Goal: Communication & Community: Share content

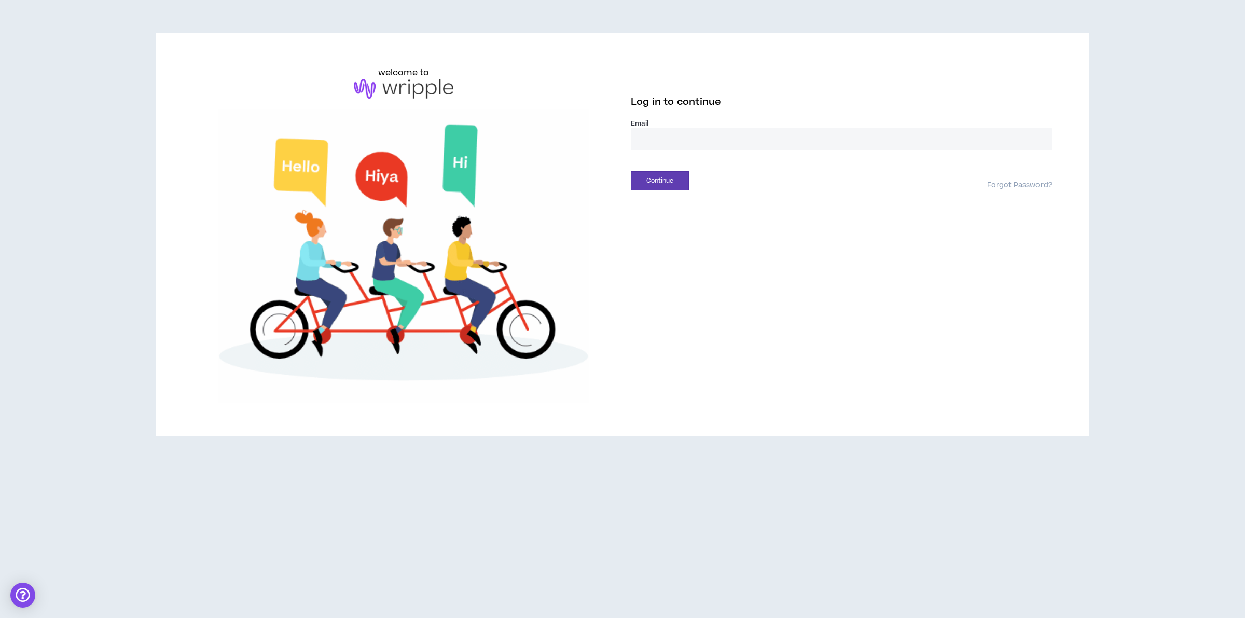
click at [849, 135] on input "email" at bounding box center [841, 139] width 421 height 22
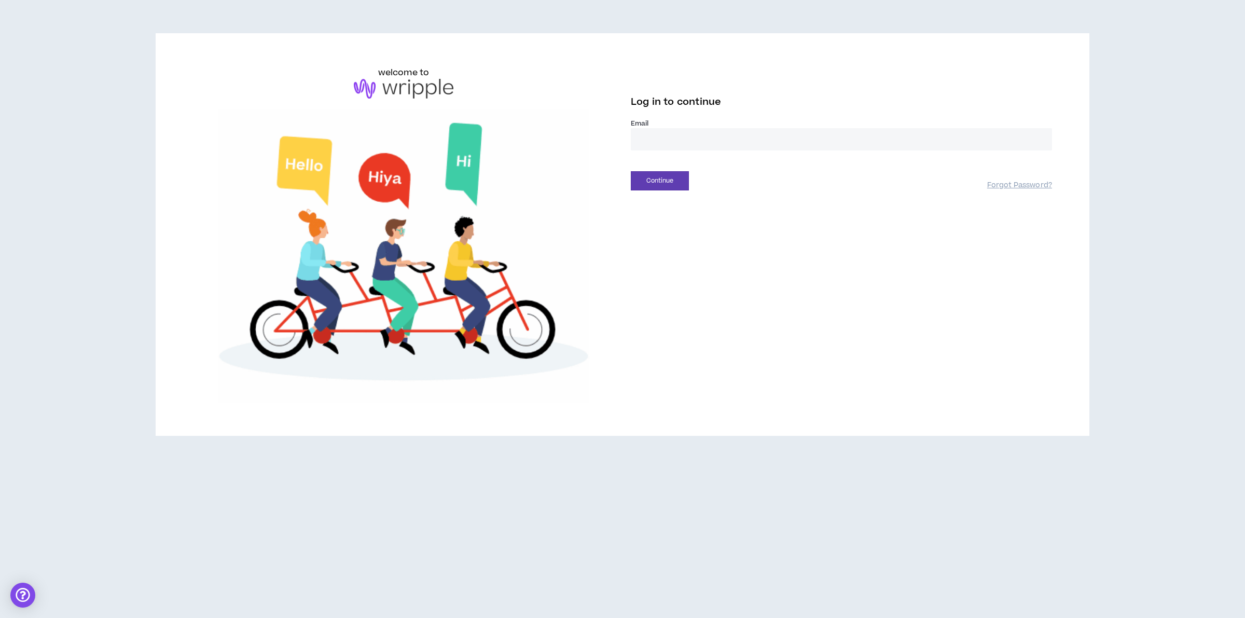
type input "**********"
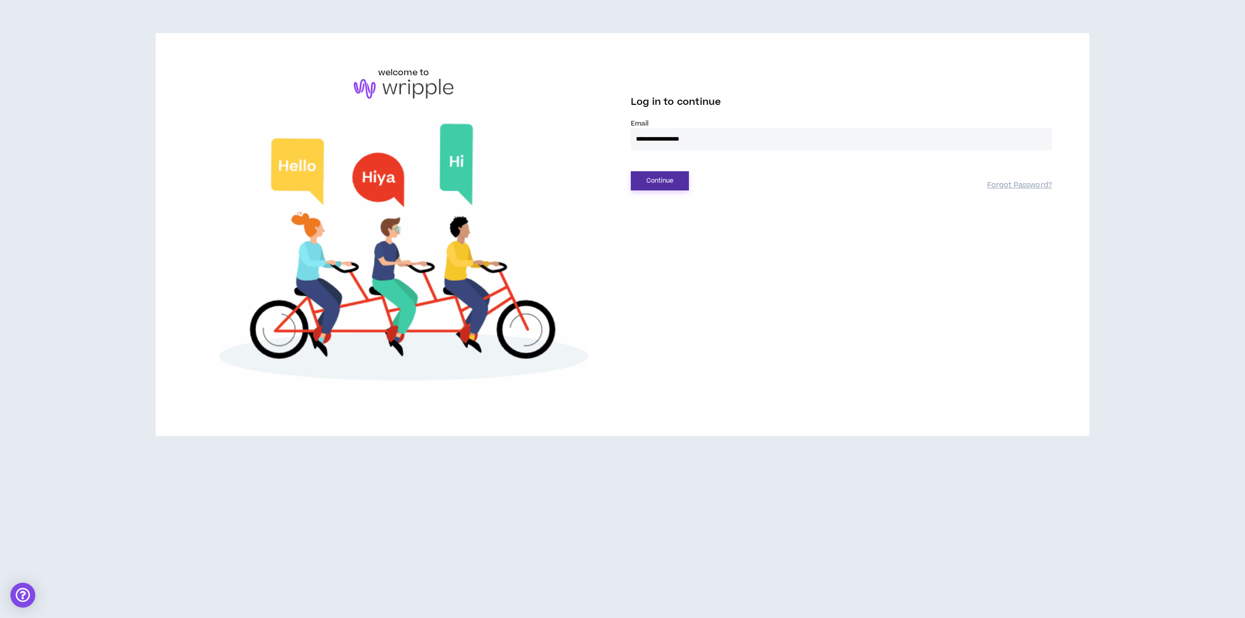
click at [662, 183] on button "Continue" at bounding box center [660, 180] width 58 height 19
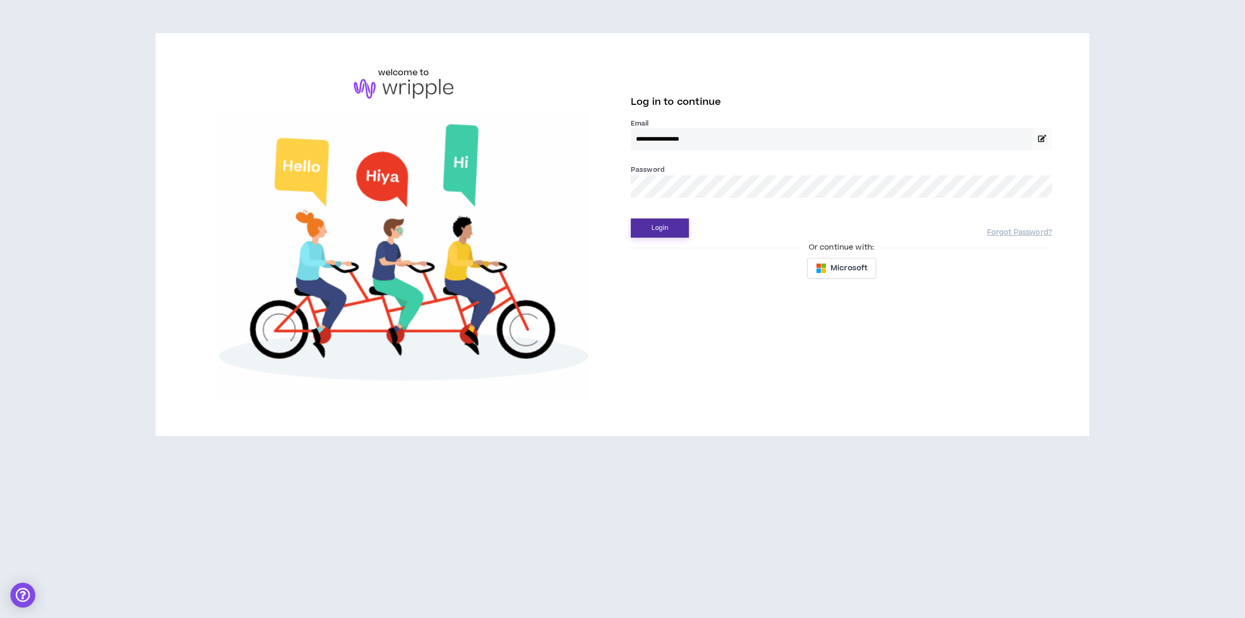
click at [649, 227] on button "Login" at bounding box center [660, 227] width 58 height 19
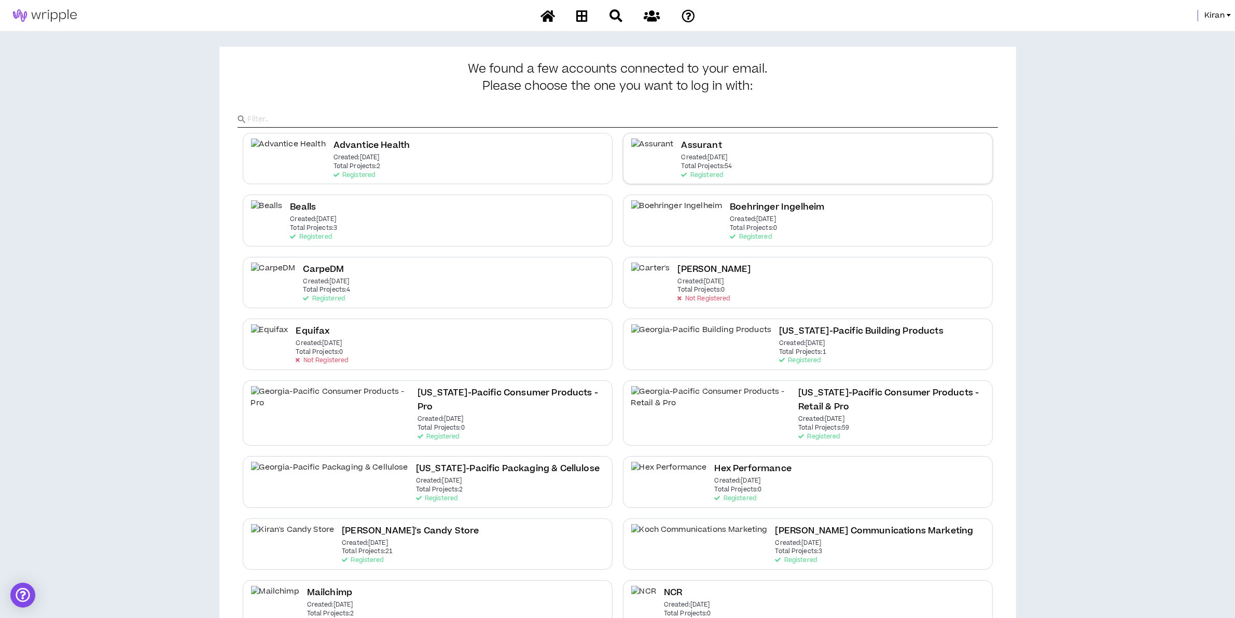
click at [657, 154] on div "Assurant Created: [DATE] Total Projects: 54 Registered" at bounding box center [808, 158] width 370 height 51
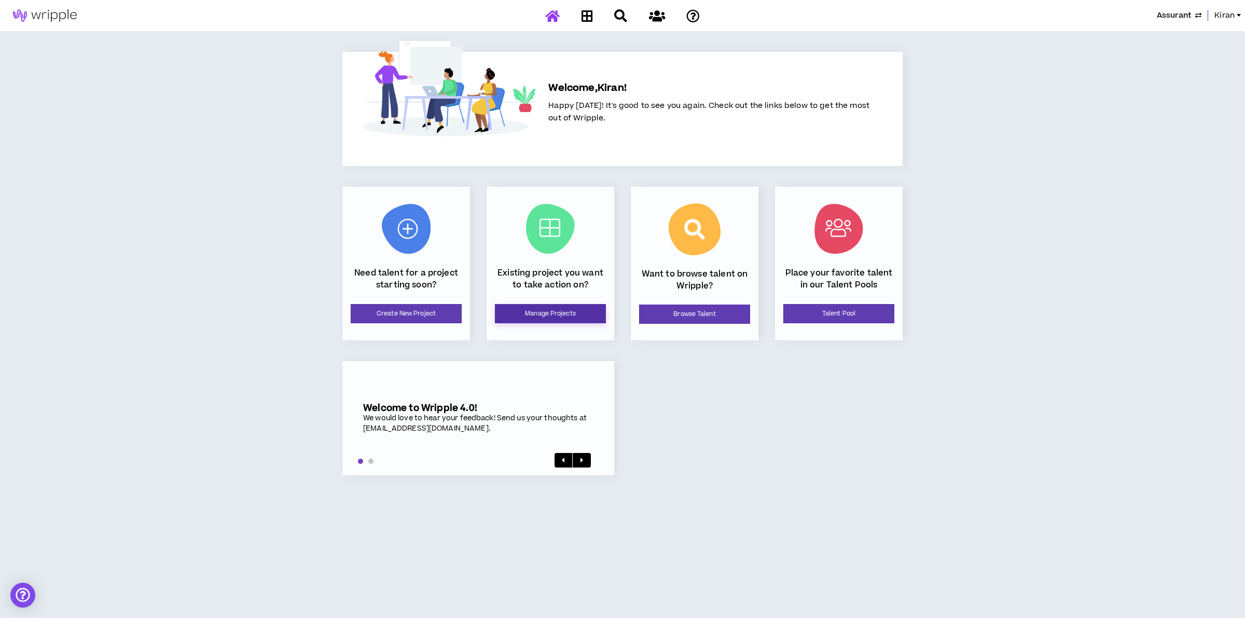
click at [529, 307] on link "Manage Projects" at bounding box center [550, 313] width 111 height 19
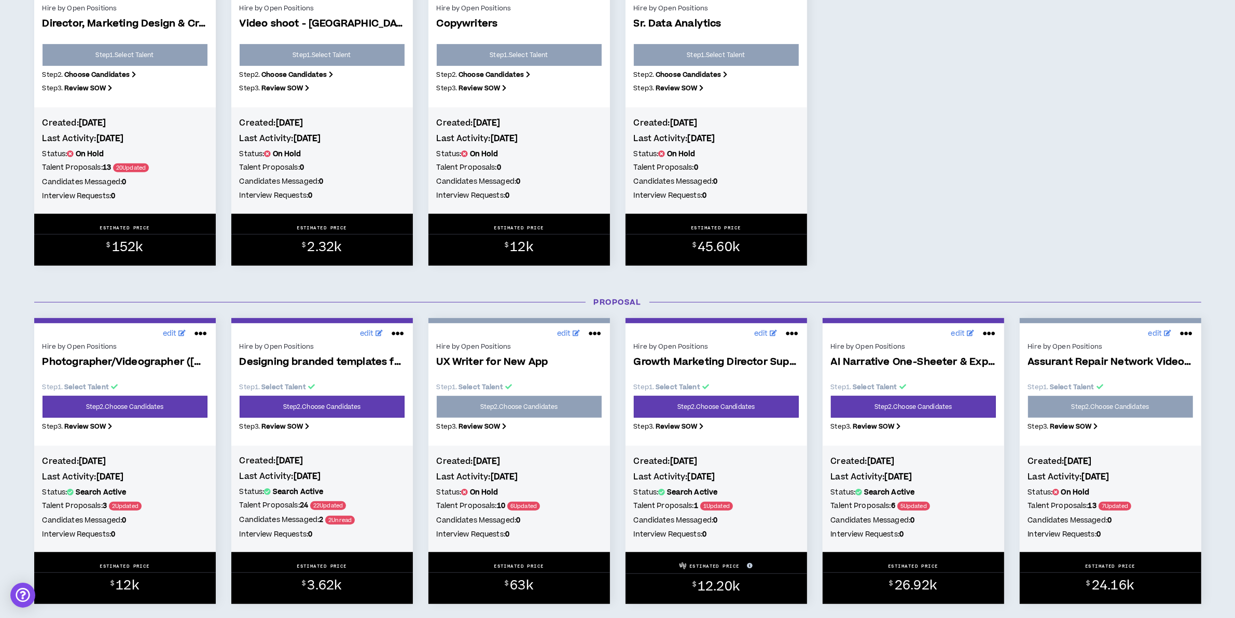
scroll to position [713, 0]
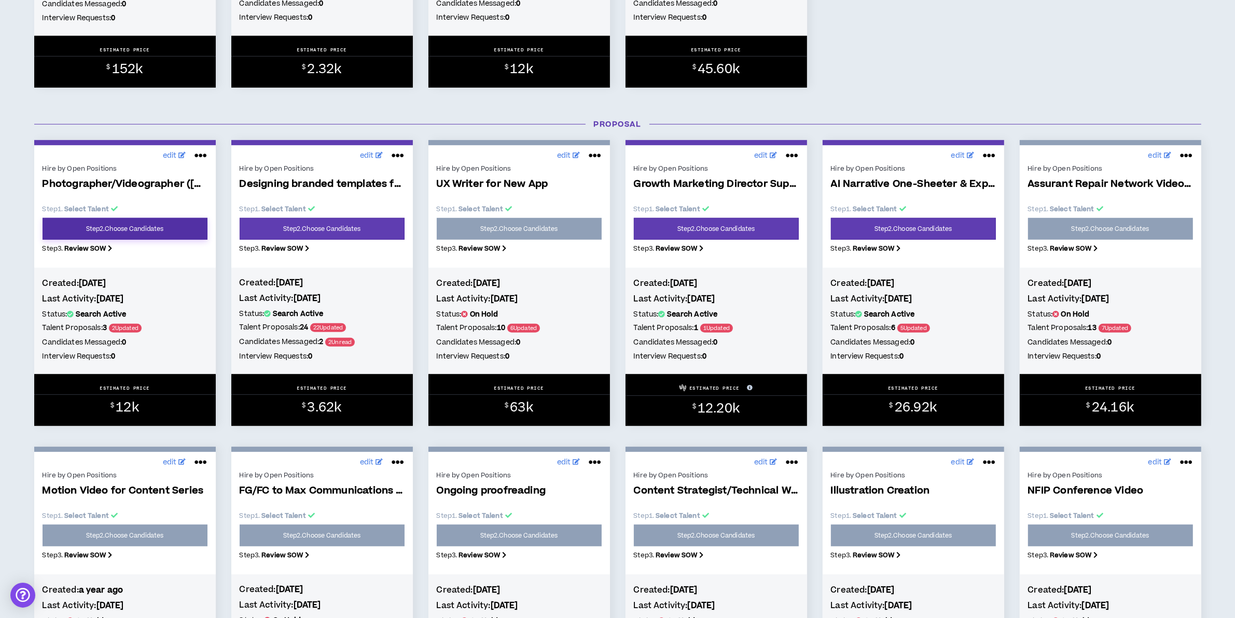
click at [130, 231] on link "Step 2 . Choose Candidates" at bounding box center [125, 229] width 165 height 22
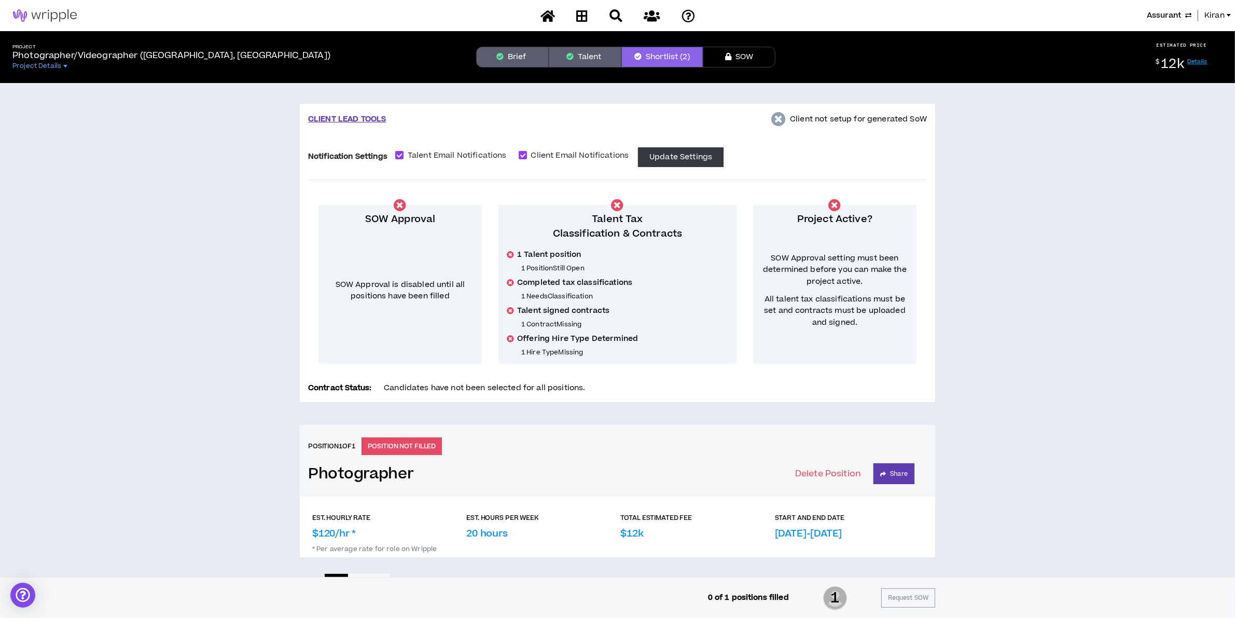
click at [596, 50] on button "Talent" at bounding box center [585, 57] width 73 height 21
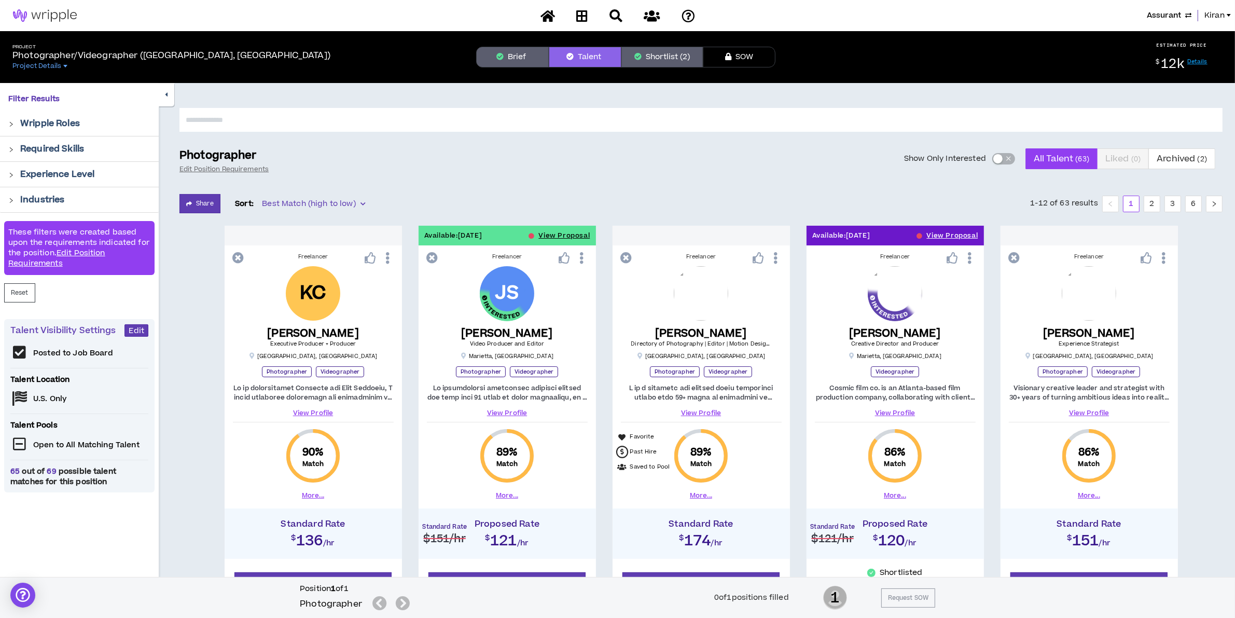
click at [992, 159] on button "Show Only Interested" at bounding box center [1003, 158] width 23 height 11
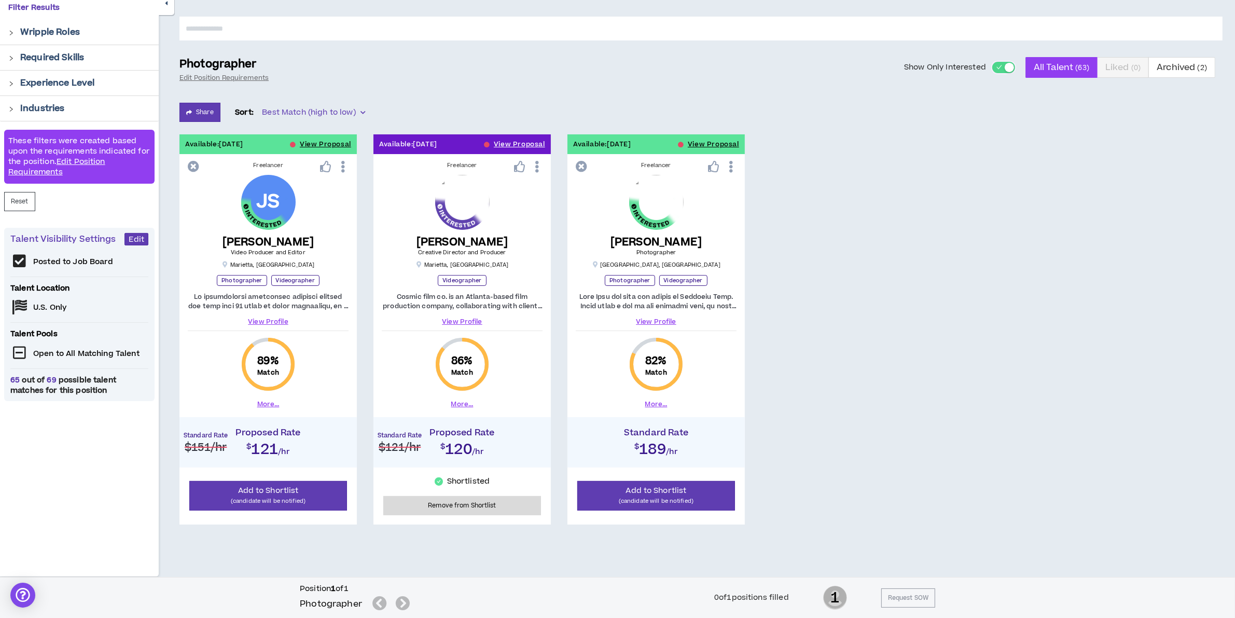
scroll to position [92, 0]
click at [203, 107] on button "Share" at bounding box center [199, 112] width 41 height 19
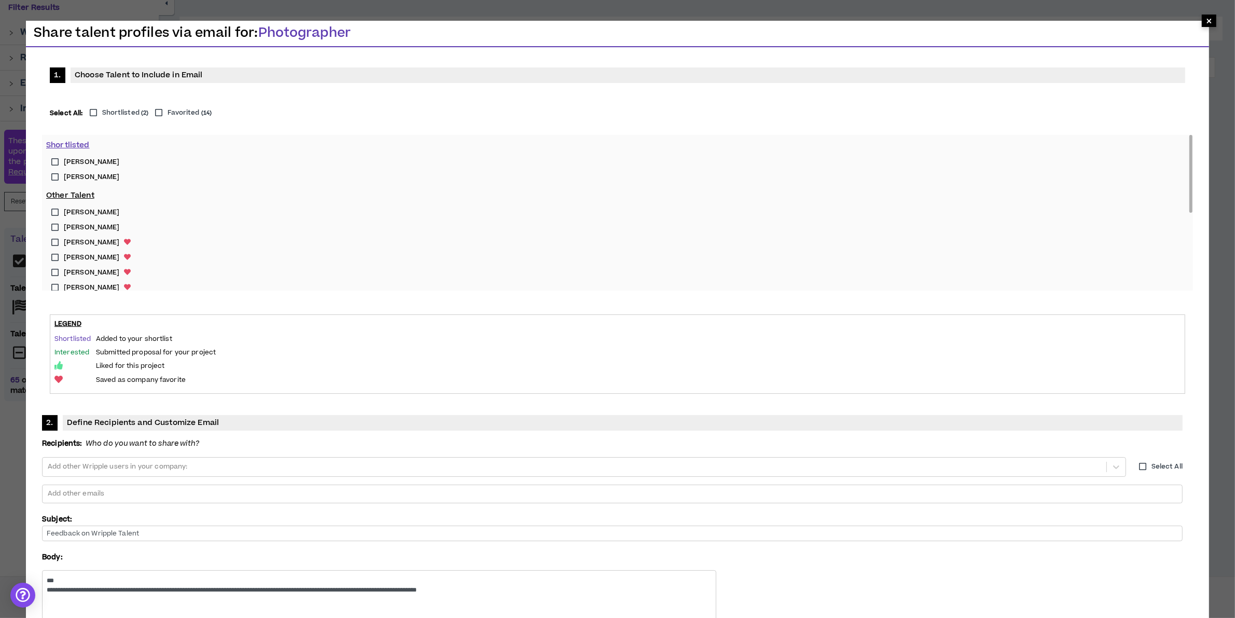
click at [1212, 21] on span "×" at bounding box center [1209, 21] width 6 height 12
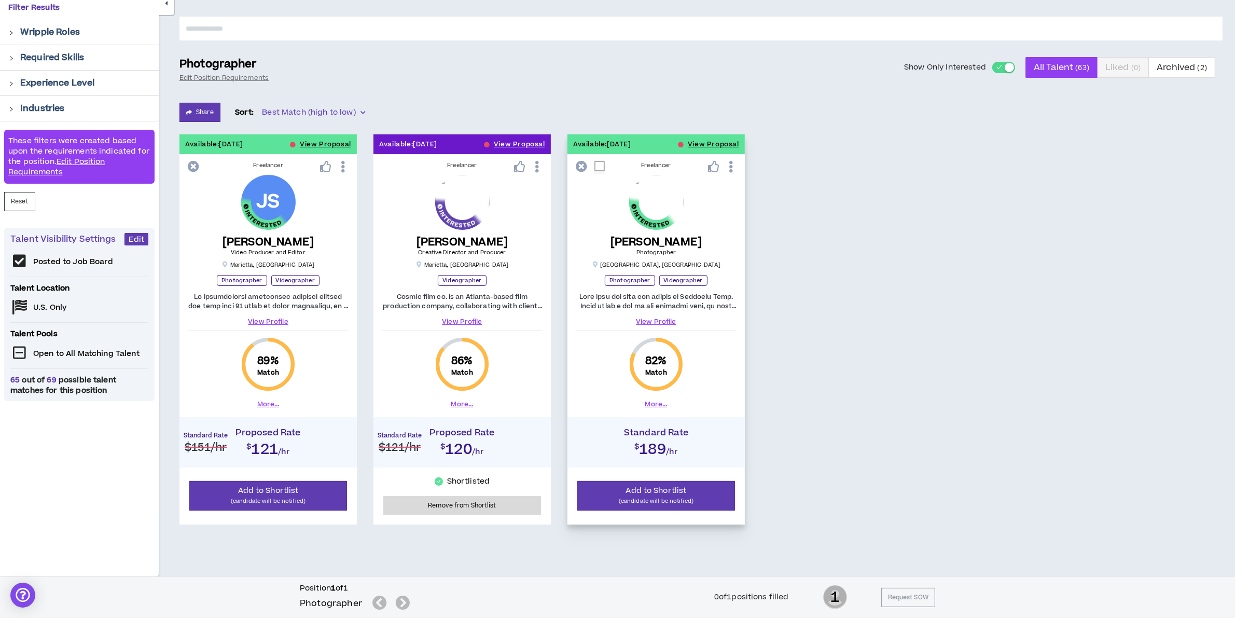
click at [652, 323] on link "View Profile" at bounding box center [656, 321] width 161 height 9
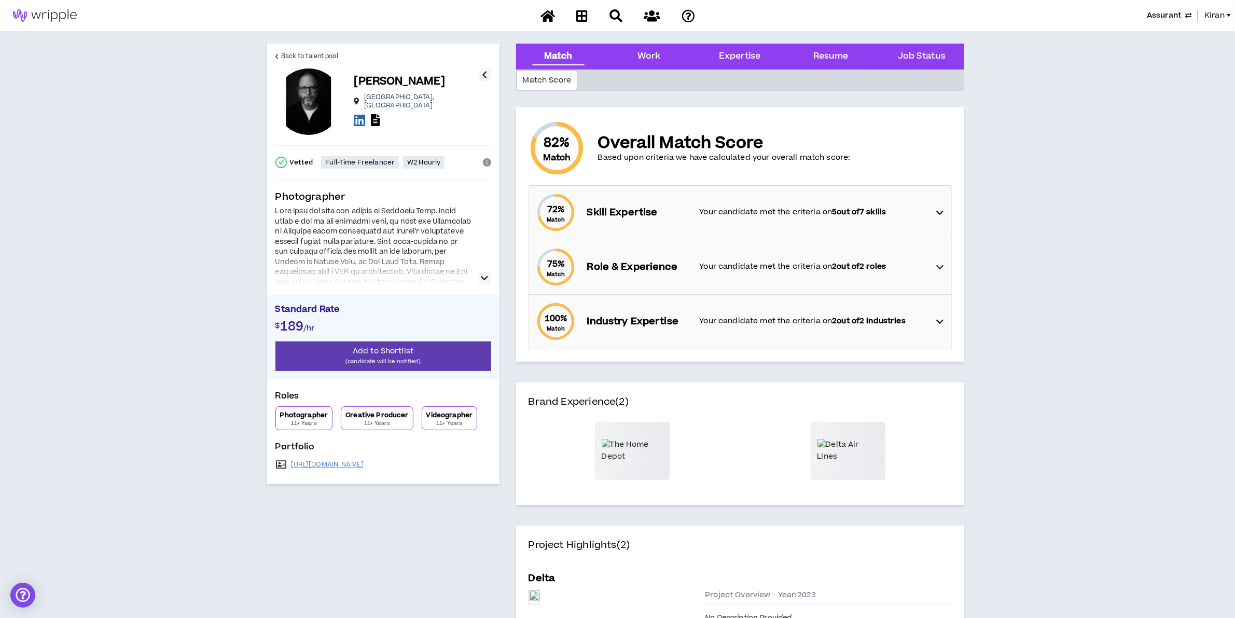
click at [482, 273] on icon "button" at bounding box center [484, 278] width 7 height 12
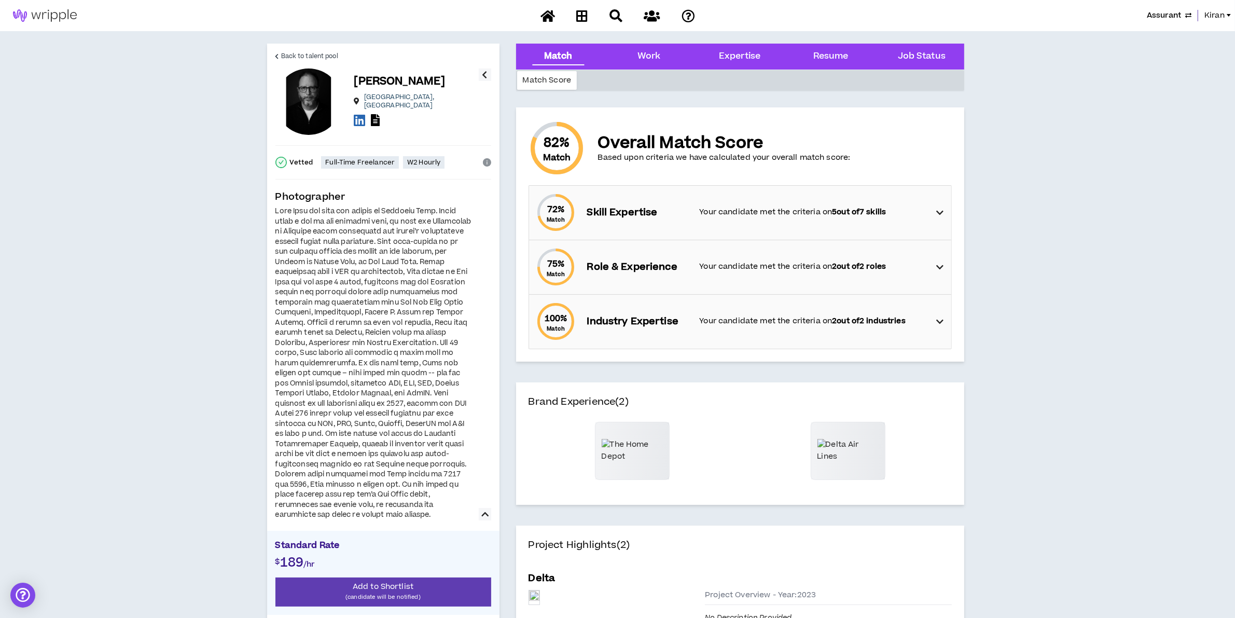
click at [482, 273] on div at bounding box center [383, 363] width 216 height 314
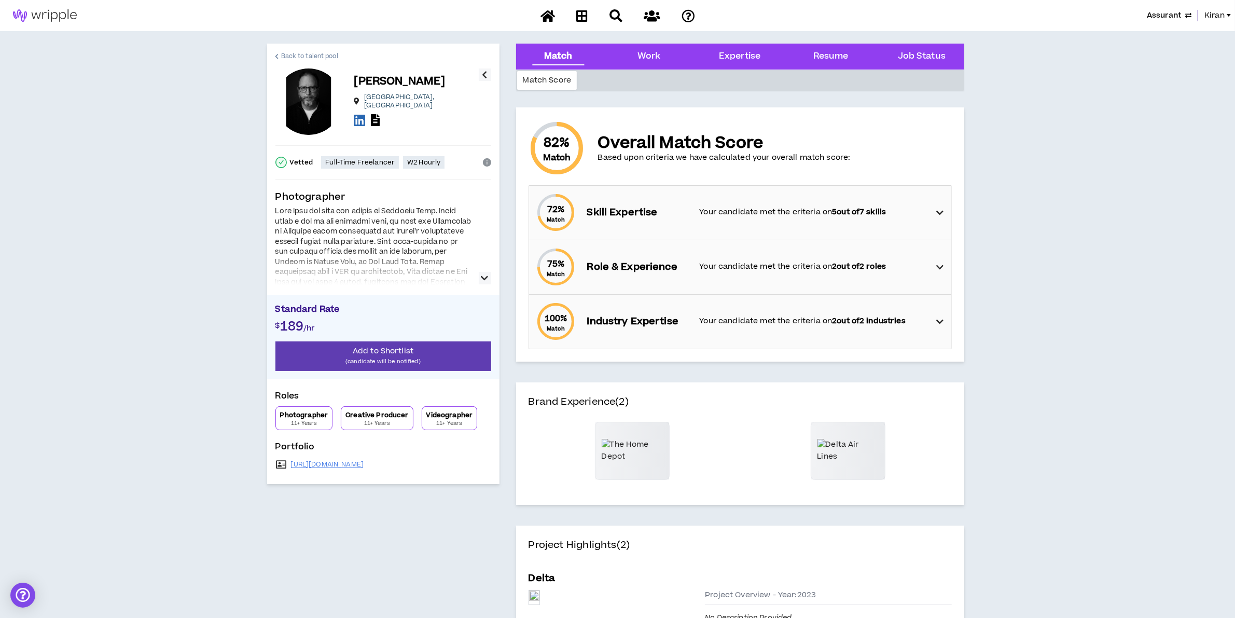
click at [278, 55] on icon at bounding box center [277, 56] width 4 height 6
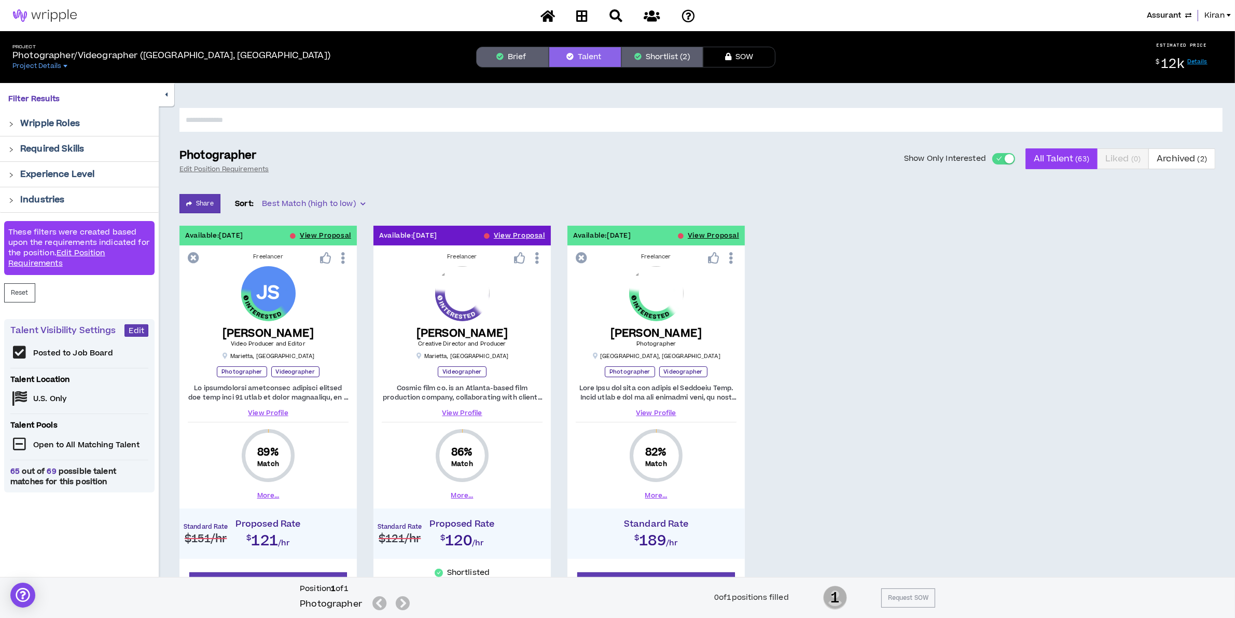
scroll to position [92, 0]
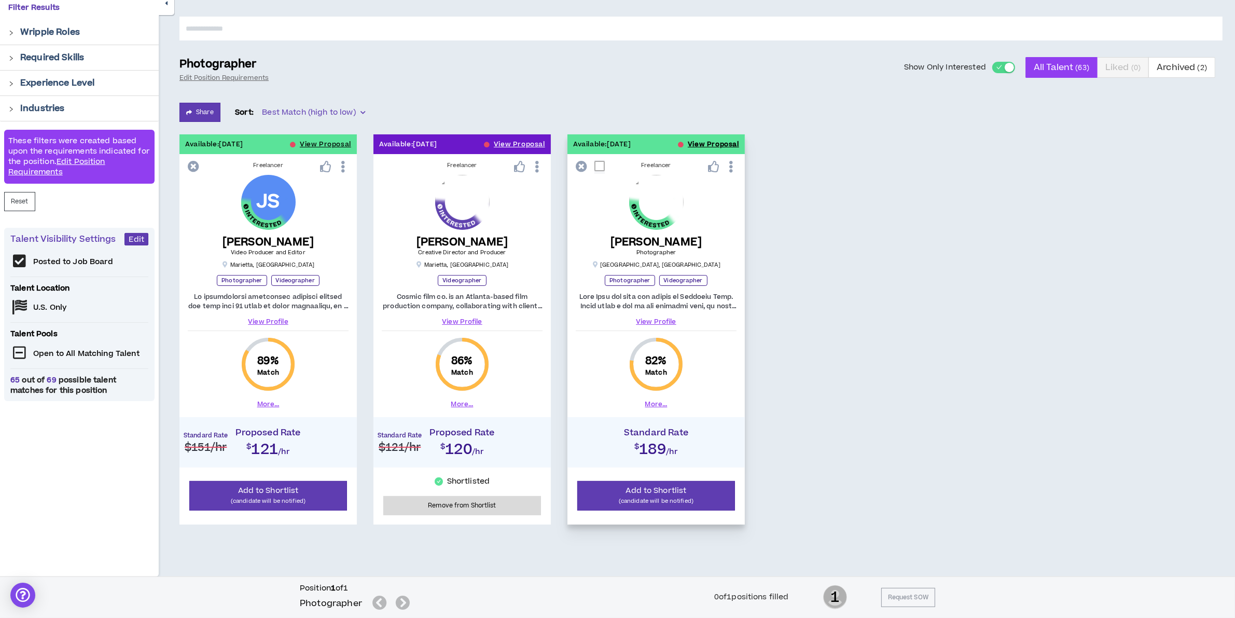
click at [692, 136] on button "View Proposal" at bounding box center [713, 144] width 51 height 20
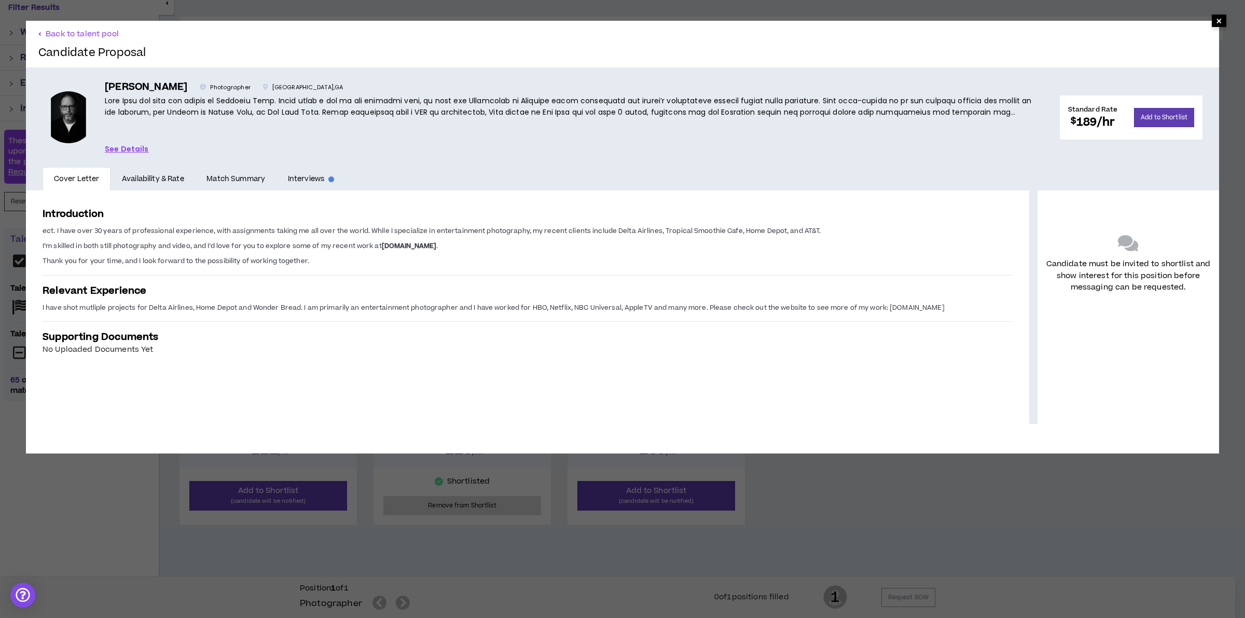
click at [1216, 19] on span "×" at bounding box center [1219, 21] width 6 height 12
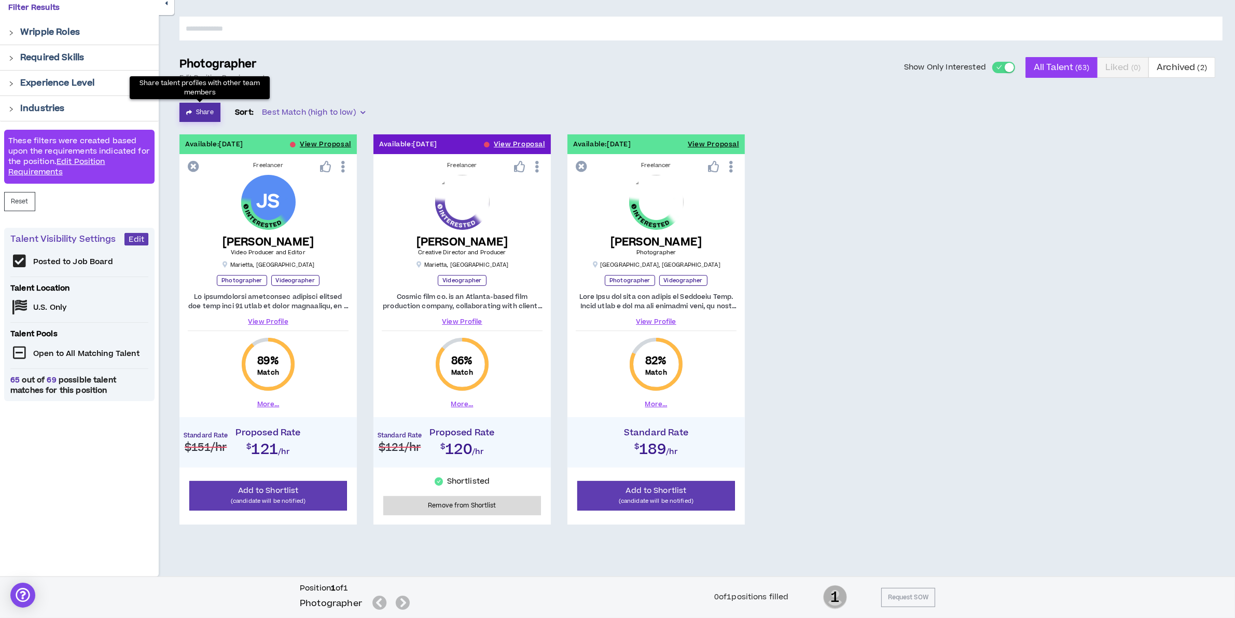
click at [200, 105] on button "Share" at bounding box center [199, 112] width 41 height 19
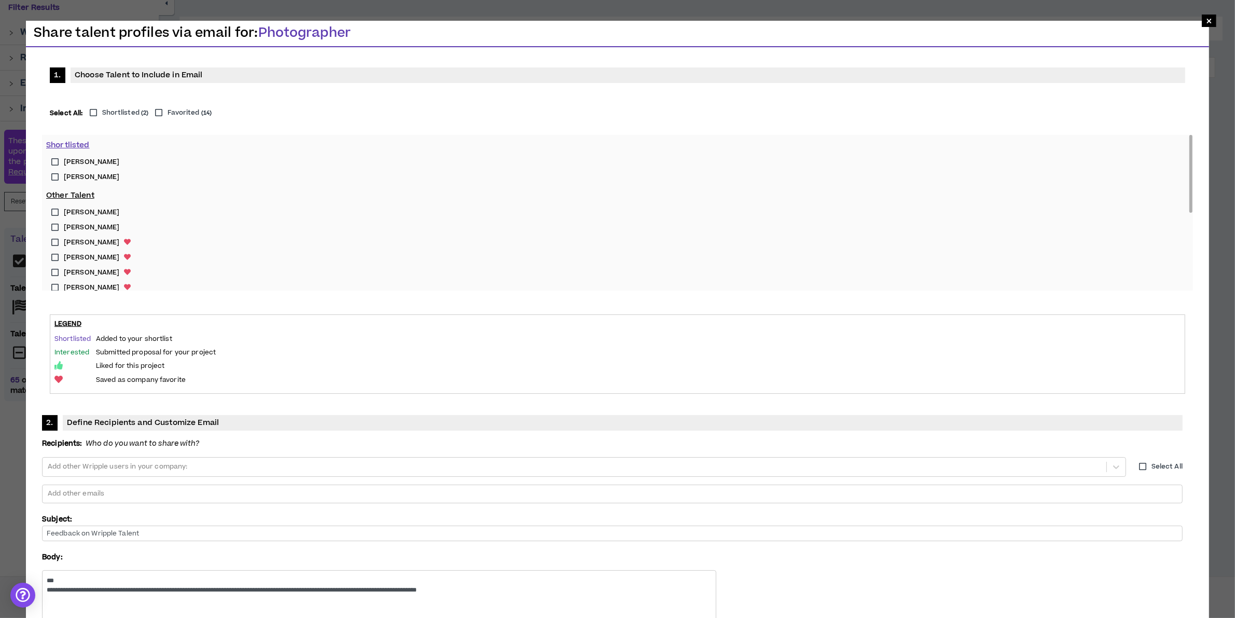
click at [73, 210] on span "[PERSON_NAME]" at bounding box center [92, 213] width 56 height 10
click at [73, 159] on span "[PERSON_NAME]" at bounding box center [92, 162] width 56 height 10
click at [71, 211] on span "[PERSON_NAME]" at bounding box center [92, 213] width 56 height 10
click at [76, 224] on span "[PERSON_NAME]" at bounding box center [92, 228] width 56 height 10
click at [751, 459] on div at bounding box center [575, 467] width 1056 height 16
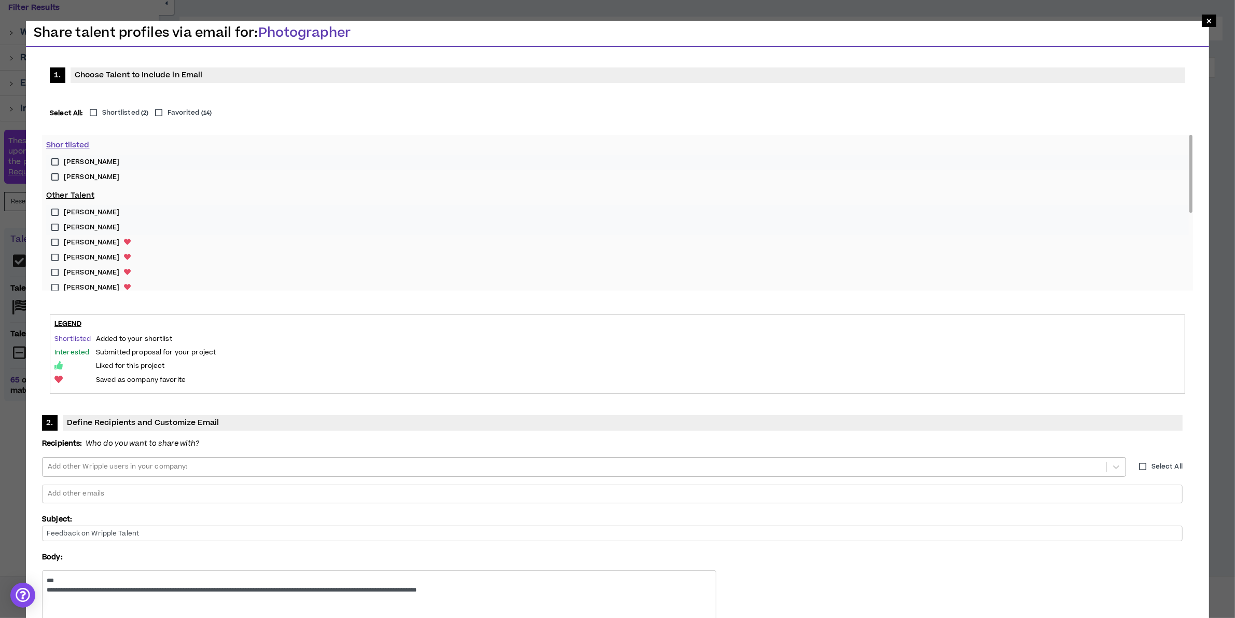
click at [640, 459] on div at bounding box center [575, 467] width 1056 height 16
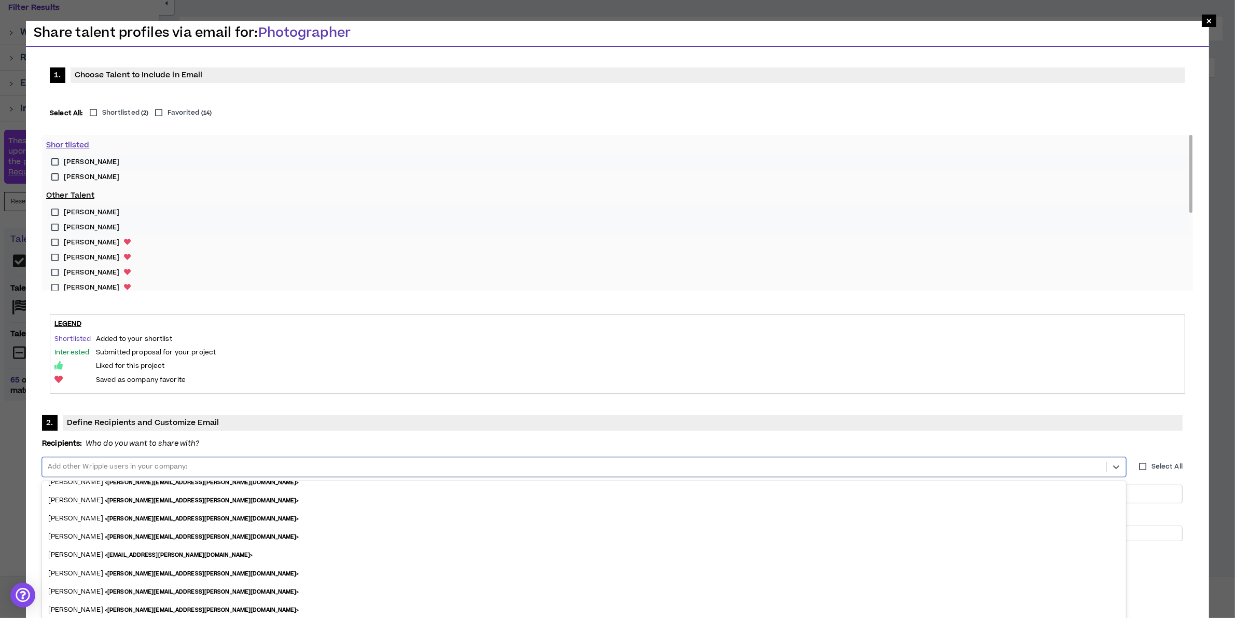
scroll to position [444, 0]
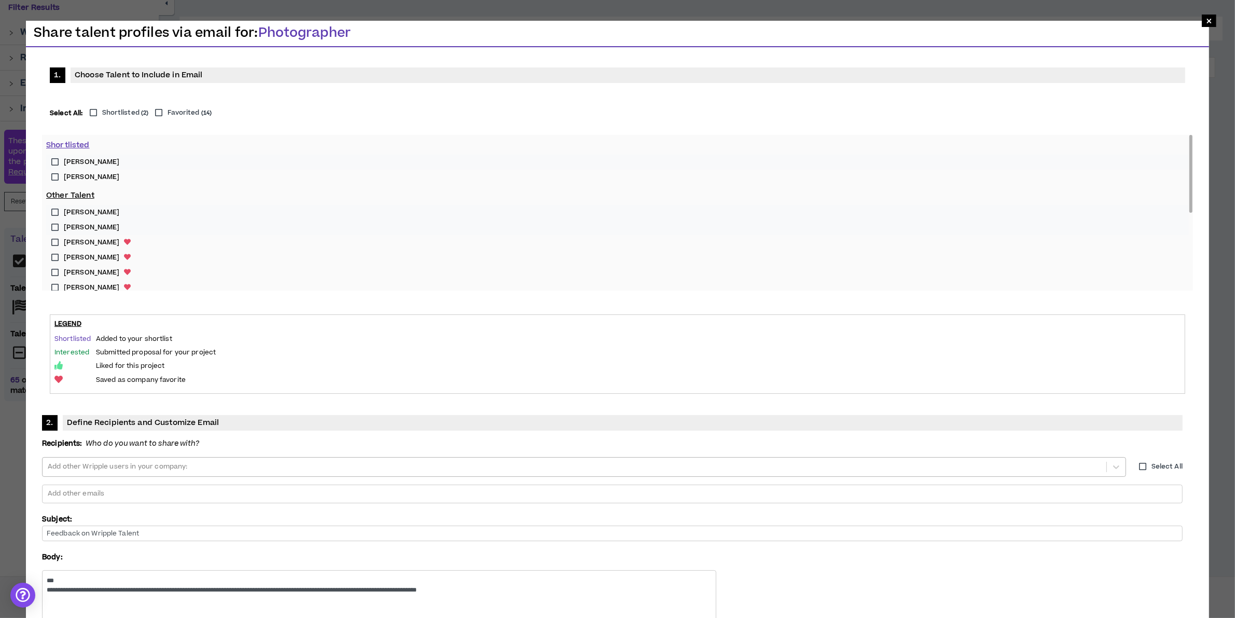
click at [587, 459] on div at bounding box center [575, 467] width 1056 height 16
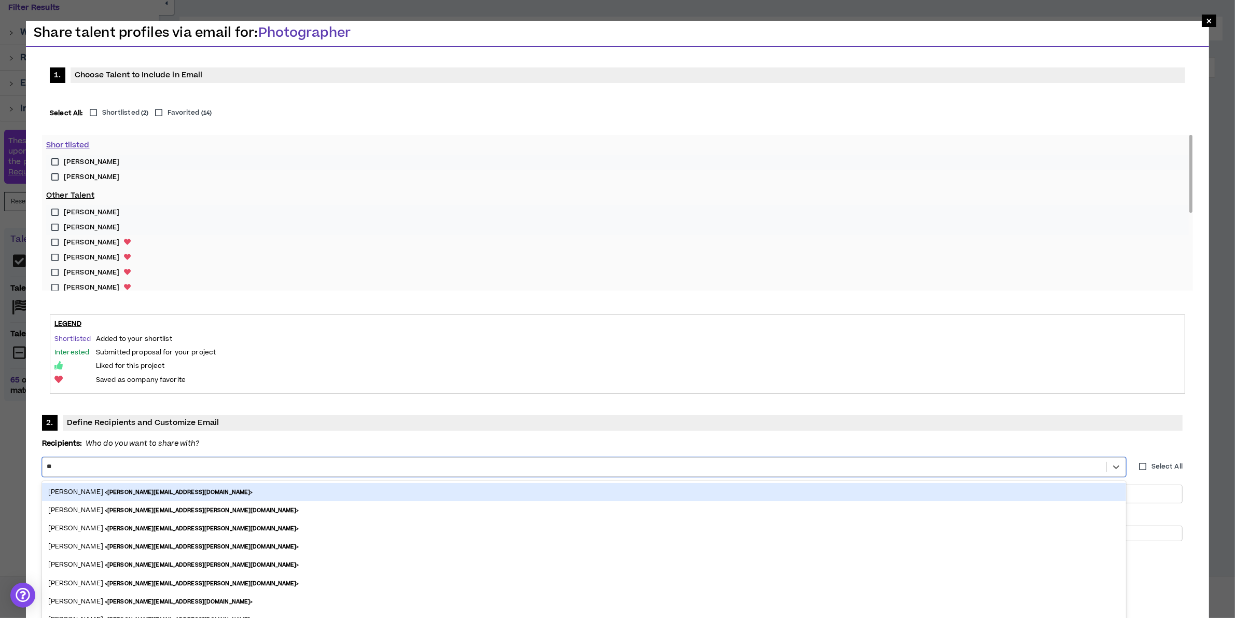
type input "***"
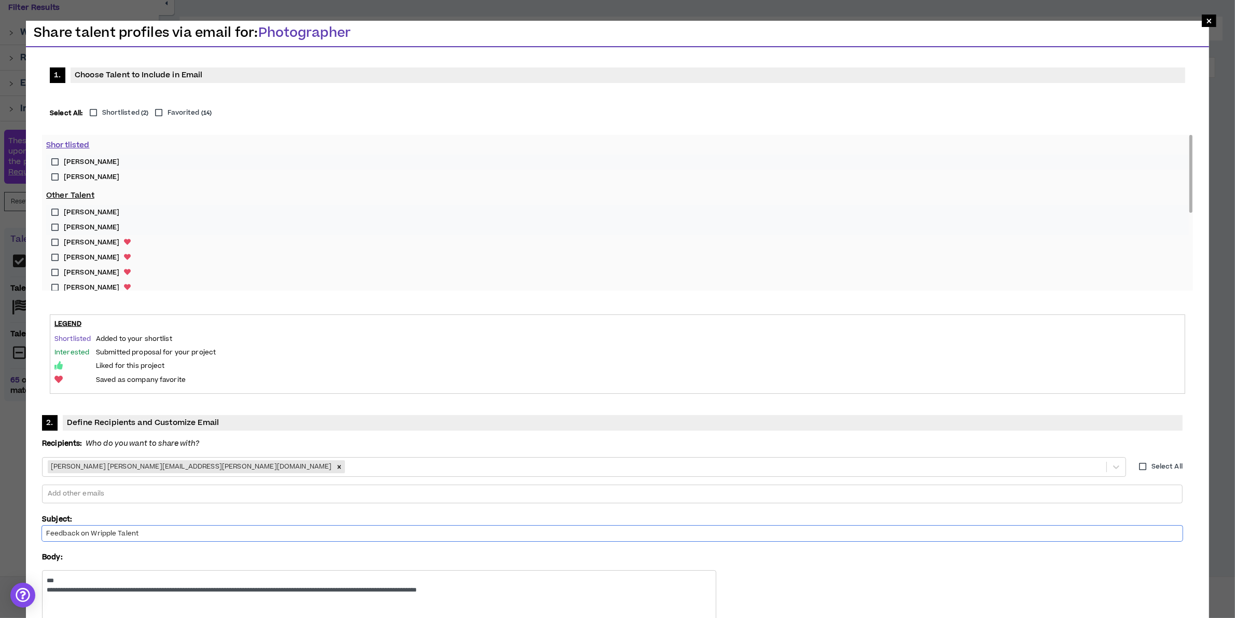
drag, startPoint x: 559, startPoint y: 187, endPoint x: 135, endPoint y: 165, distance: 424.4
click at [135, 165] on div "**********" at bounding box center [617, 387] width 1167 height 654
click at [537, 526] on input "Wripple Talent" at bounding box center [612, 534] width 1141 height 16
click at [538, 526] on input "Wripple Talent" at bounding box center [612, 534] width 1141 height 16
drag, startPoint x: 761, startPoint y: 183, endPoint x: 730, endPoint y: 186, distance: 30.8
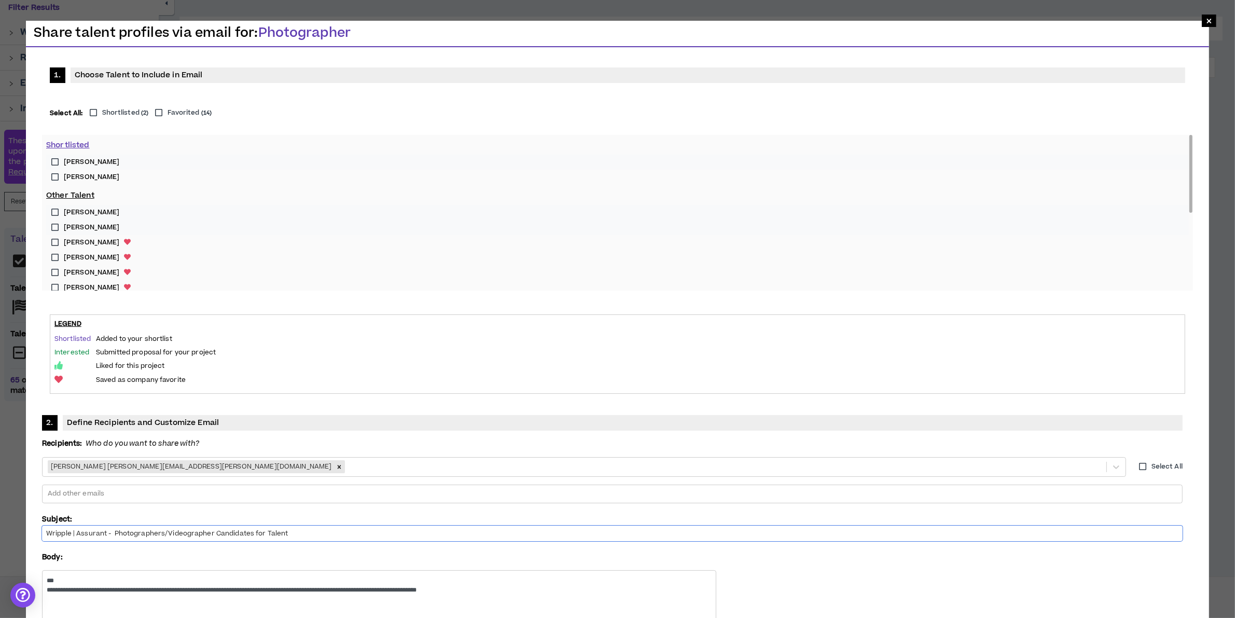
click at [730, 526] on input "Wripple | Assurant - Photographers/Videographer Candidates for Talent" at bounding box center [612, 534] width 1141 height 16
type input "Wripple | Assurant - Photographers/Videographer Candidates for Nashville Photos…"
click at [543, 570] on textarea "**********" at bounding box center [379, 597] width 674 height 54
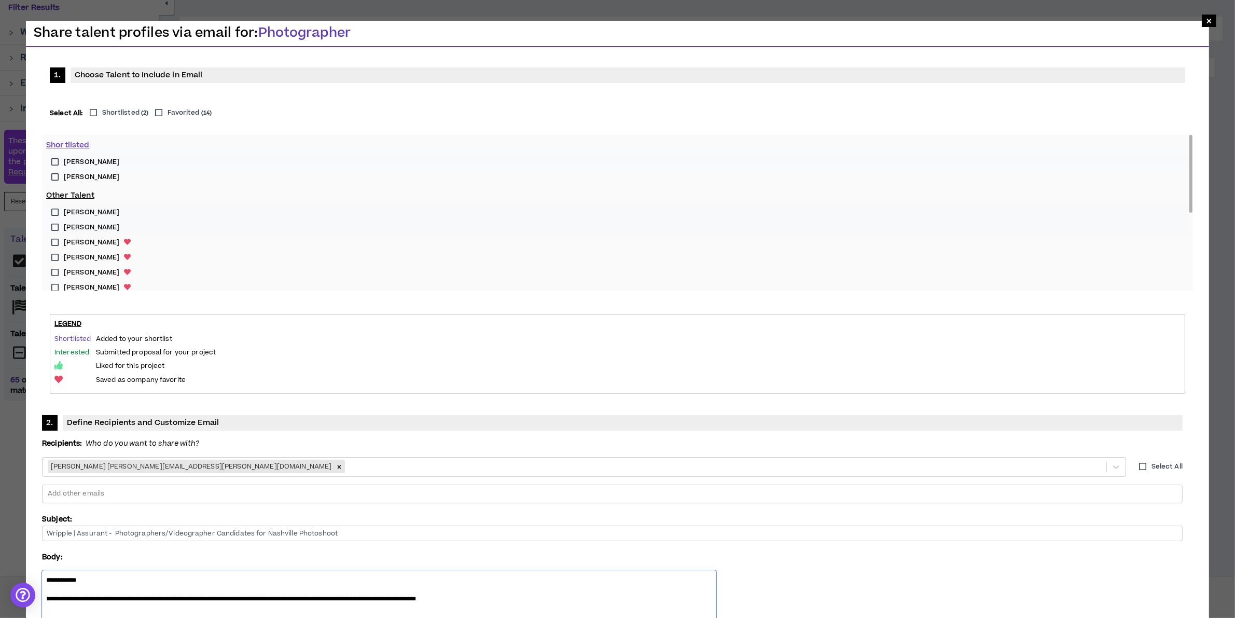
click at [559, 570] on textarea "**********" at bounding box center [379, 596] width 674 height 53
drag, startPoint x: 576, startPoint y: 250, endPoint x: 530, endPoint y: 251, distance: 46.2
click at [530, 570] on textarea "**********" at bounding box center [379, 596] width 674 height 53
click at [716, 570] on textarea "**********" at bounding box center [379, 596] width 674 height 53
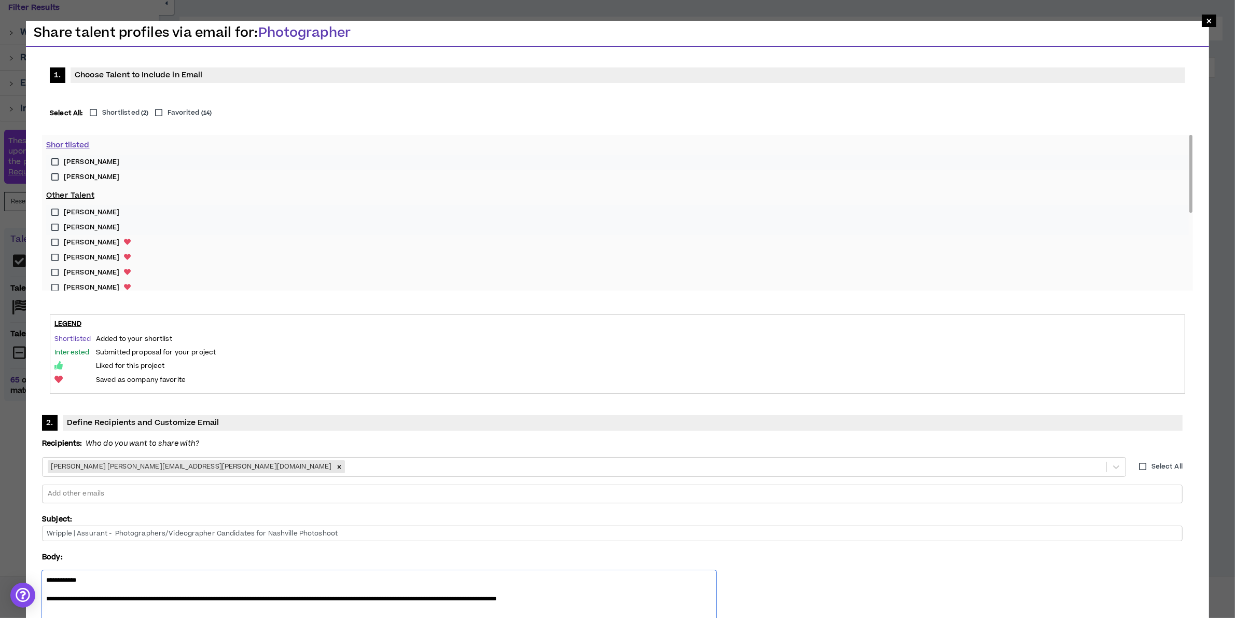
drag, startPoint x: 800, startPoint y: 250, endPoint x: 727, endPoint y: 252, distance: 72.7
click at [716, 570] on textarea "**********" at bounding box center [379, 596] width 674 height 53
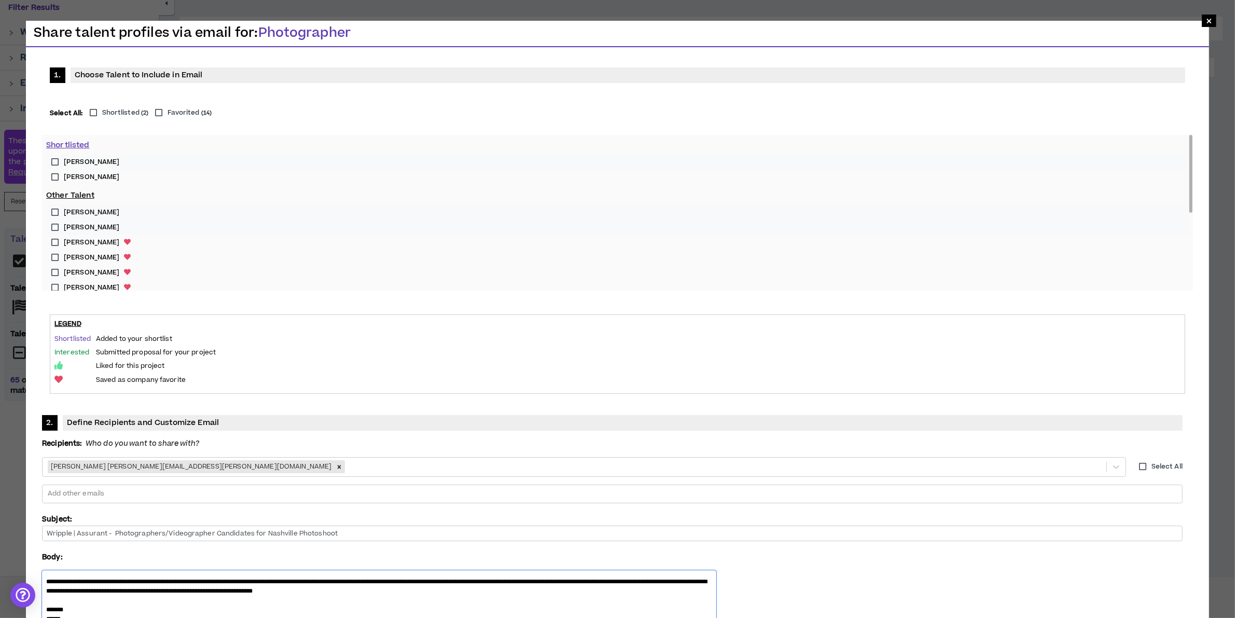
scroll to position [27, 0]
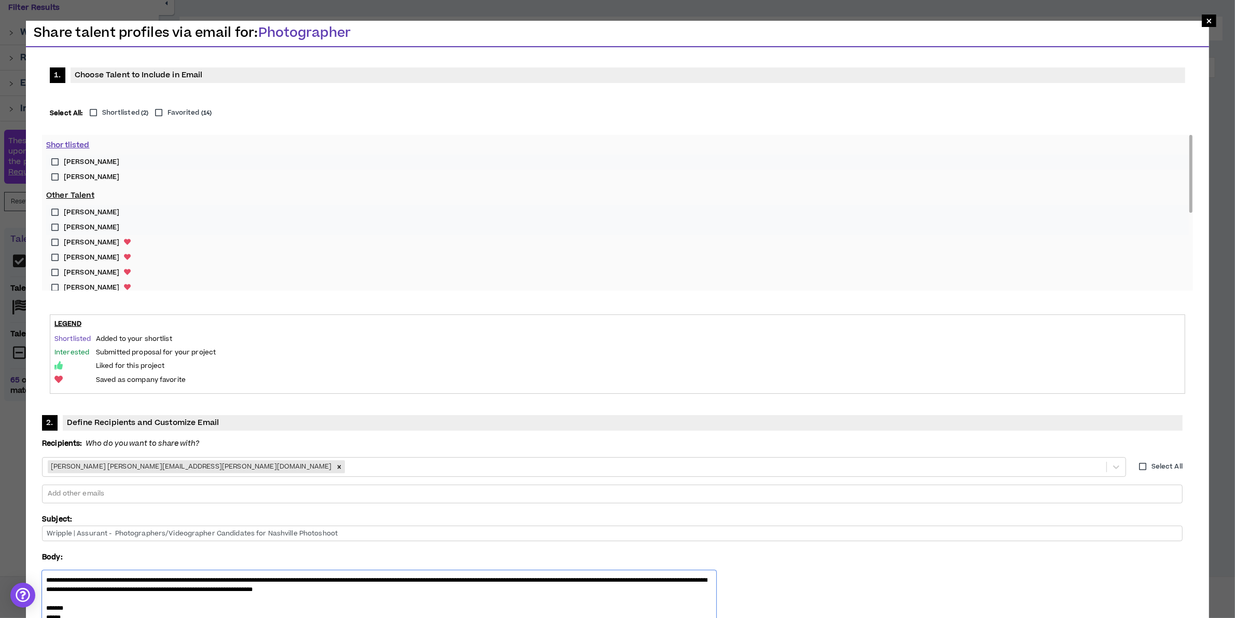
type textarea "**********"
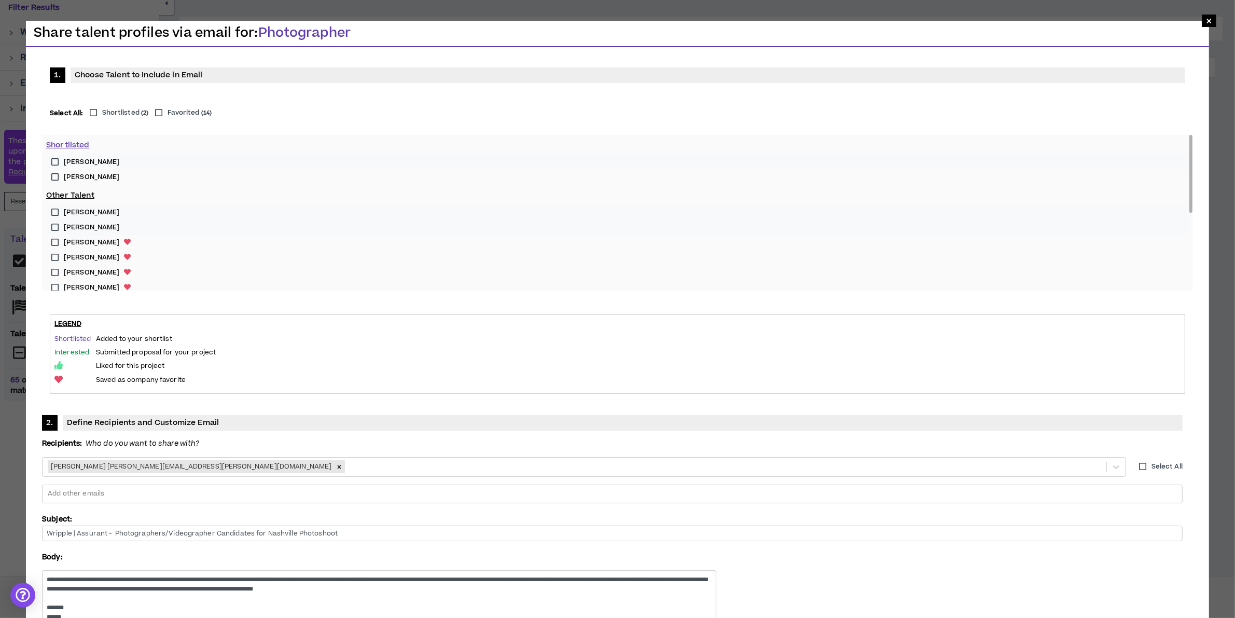
scroll to position [27, 0]
